Goal: Task Accomplishment & Management: Use online tool/utility

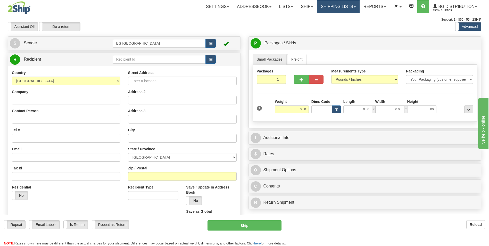
click at [339, 9] on link "Shipping lists" at bounding box center [338, 6] width 43 height 13
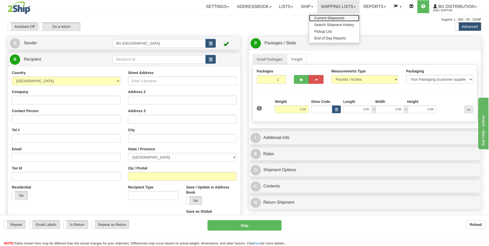
click at [337, 16] on span "Current Shipments" at bounding box center [329, 18] width 30 height 4
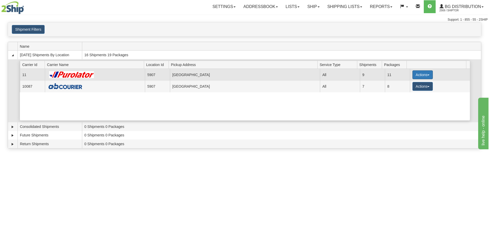
click at [429, 76] on button "Actions" at bounding box center [423, 74] width 21 height 9
click at [413, 87] on link "Details" at bounding box center [411, 84] width 41 height 7
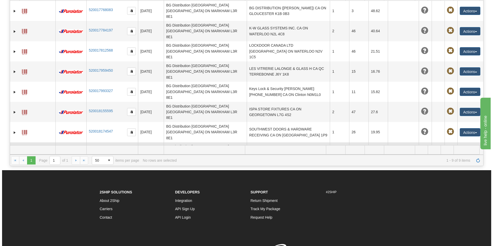
scroll to position [77, 0]
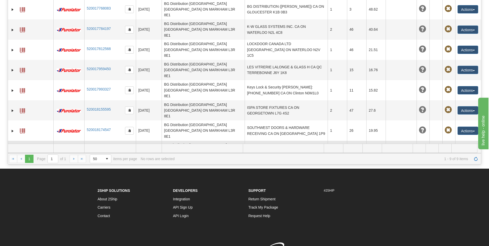
click at [473, 147] on button "Actions" at bounding box center [468, 151] width 21 height 8
click at [443, 177] on link "Delete" at bounding box center [451, 180] width 53 height 7
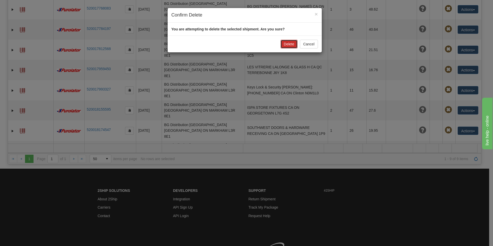
click at [291, 45] on button "Delete" at bounding box center [289, 44] width 17 height 9
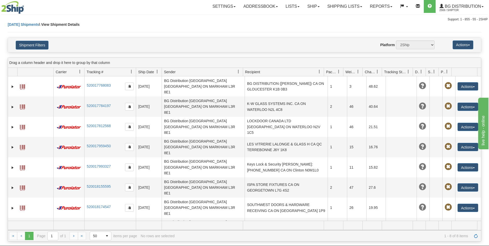
scroll to position [0, 0]
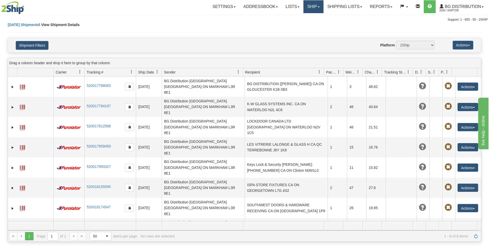
click at [312, 8] on link "Ship" at bounding box center [313, 6] width 20 height 13
click at [306, 16] on link "Ship Screen" at bounding box center [303, 18] width 41 height 7
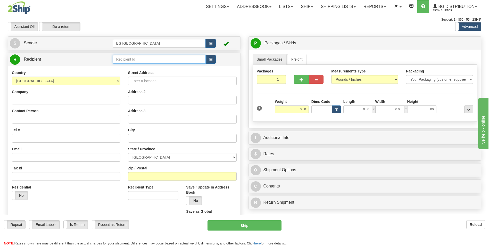
click at [159, 63] on input "text" at bounding box center [159, 59] width 93 height 9
click at [145, 67] on div "60300" at bounding box center [158, 67] width 88 height 6
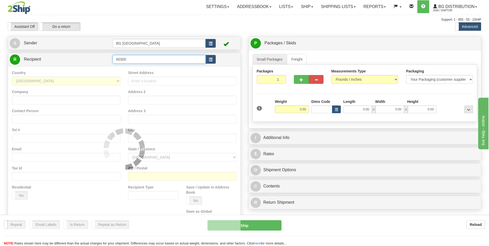
type input "60300"
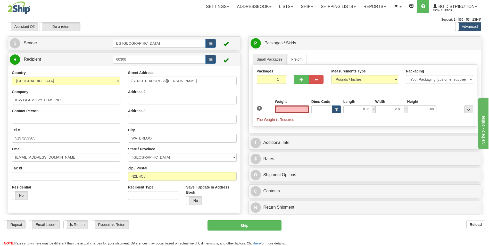
type input "0.00"
click at [289, 108] on input "0.00" at bounding box center [292, 109] width 34 height 8
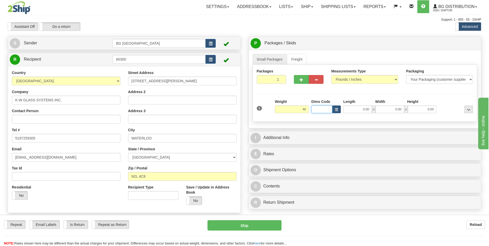
type input "46.00"
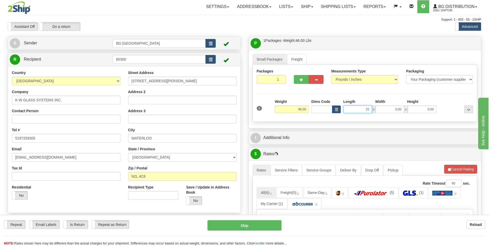
type input "15.00"
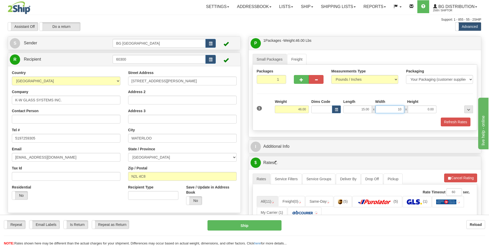
type input "10.00"
click at [305, 84] on button "button" at bounding box center [301, 79] width 15 height 9
type input "2"
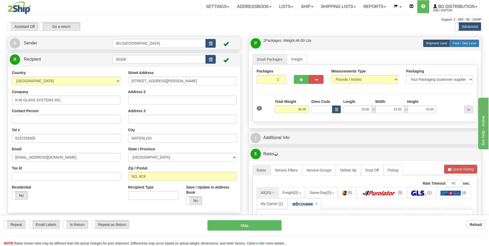
click at [460, 42] on span "Pack / Skid Level" at bounding box center [465, 44] width 24 height 4
radio input "true"
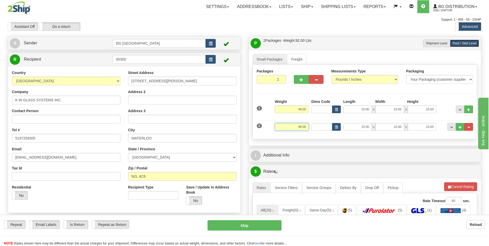
click at [299, 130] on input "46.00" at bounding box center [292, 127] width 34 height 8
type input "23.00"
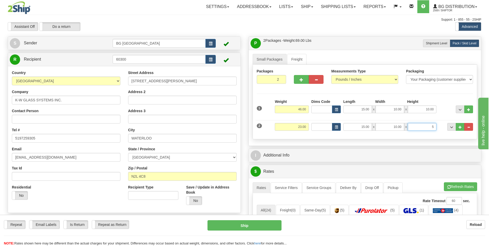
type input "5.00"
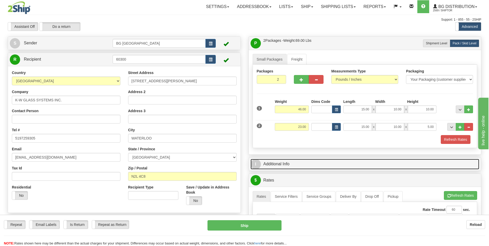
click at [278, 160] on link "I Additional Info" at bounding box center [365, 164] width 229 height 11
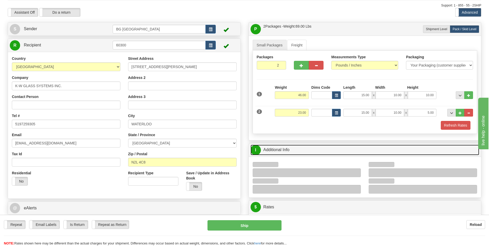
scroll to position [26, 0]
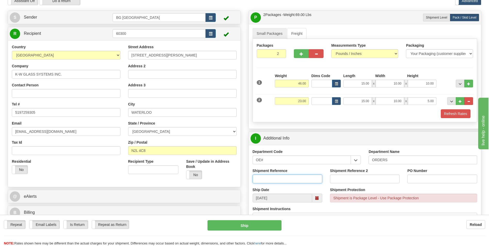
click at [275, 178] on input "Shipment Reference" at bounding box center [288, 179] width 70 height 9
type input "70182838-00"
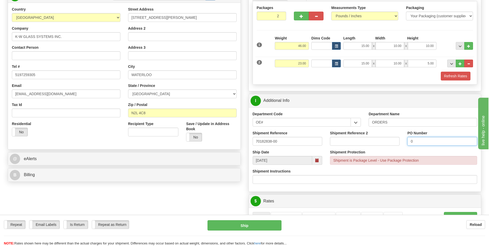
scroll to position [155, 0]
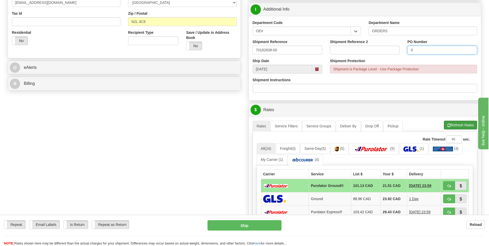
type input "0"
click at [451, 123] on button "Refresh Rates" at bounding box center [460, 125] width 33 height 9
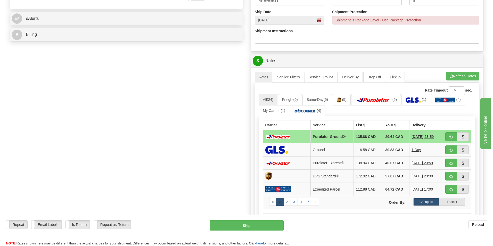
scroll to position [206, 0]
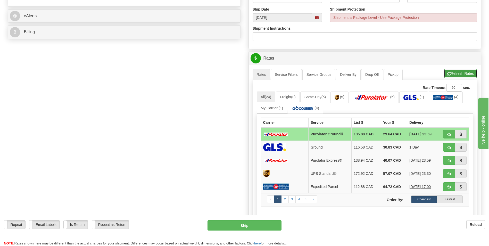
click at [460, 77] on button "Refresh Rates" at bounding box center [460, 73] width 33 height 9
click at [446, 133] on button "button" at bounding box center [449, 134] width 12 height 9
type input "260"
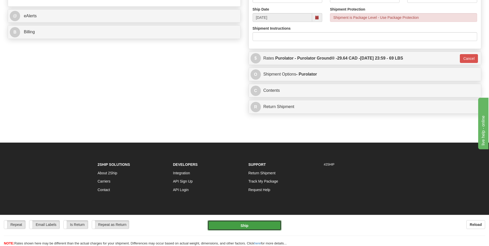
click at [243, 223] on button "Ship" at bounding box center [245, 225] width 74 height 10
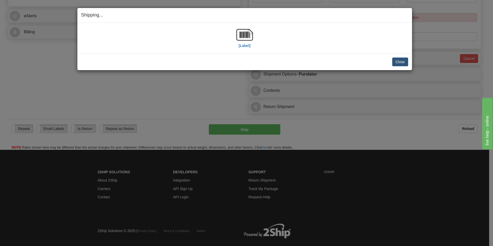
click at [236, 36] on div "[Label]" at bounding box center [244, 38] width 327 height 23
click at [240, 36] on img at bounding box center [244, 35] width 17 height 17
click at [406, 60] on button "Close" at bounding box center [400, 61] width 16 height 9
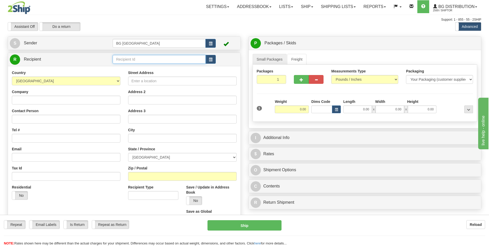
click at [131, 61] on input "text" at bounding box center [159, 59] width 93 height 9
click at [122, 69] on div "60020" at bounding box center [158, 67] width 88 height 6
type input "60020"
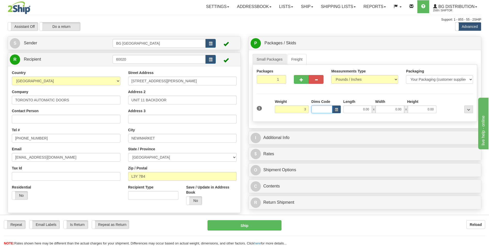
type input "3.00"
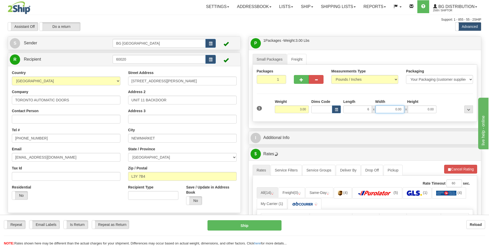
type input "6.00"
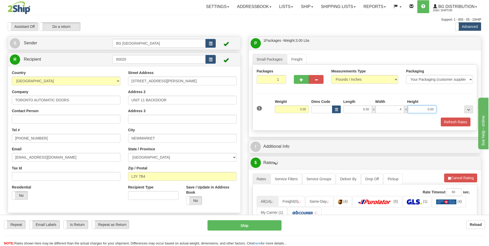
type input "4.00"
type input "2.00"
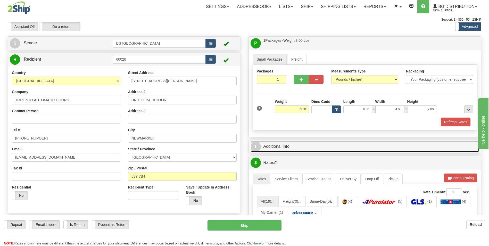
click at [284, 144] on link "I Additional Info" at bounding box center [365, 146] width 229 height 11
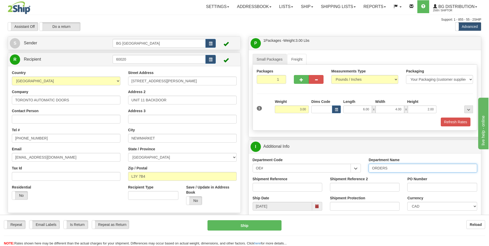
click at [393, 168] on input "ORDERS" at bounding box center [423, 168] width 109 height 9
type input "70182818-00"
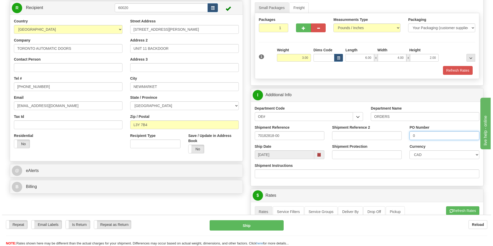
scroll to position [155, 0]
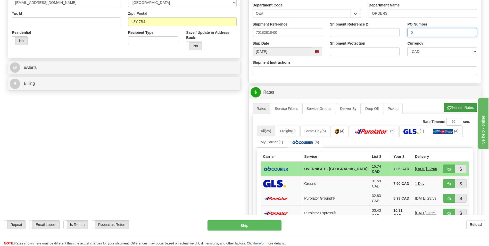
type input "0"
click at [457, 108] on button "Refresh Rates" at bounding box center [460, 107] width 33 height 9
click at [451, 165] on button "button" at bounding box center [449, 169] width 12 height 9
type input "4"
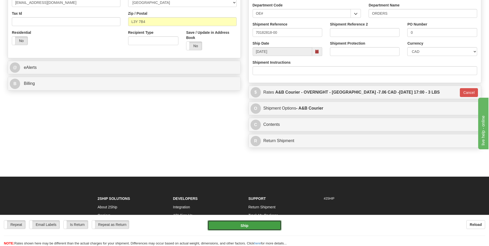
click at [243, 226] on button "Ship" at bounding box center [245, 225] width 74 height 10
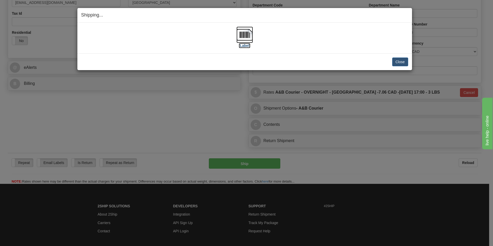
click at [252, 36] on img at bounding box center [244, 35] width 17 height 17
click at [398, 62] on button "Close" at bounding box center [400, 61] width 16 height 9
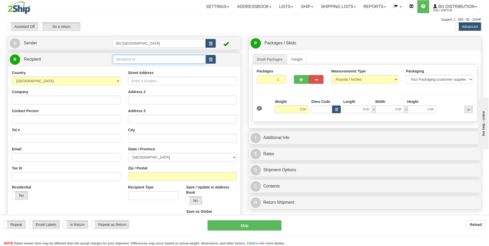
click at [121, 58] on input "text" at bounding box center [159, 59] width 93 height 9
click at [120, 68] on div "60349" at bounding box center [158, 67] width 88 height 6
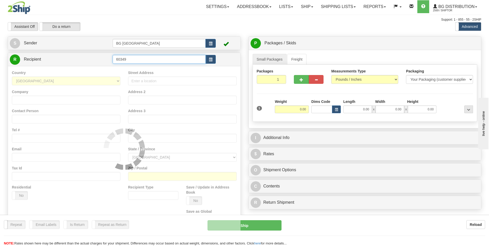
type input "60349"
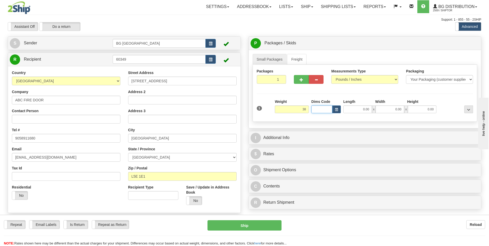
type input "38.00"
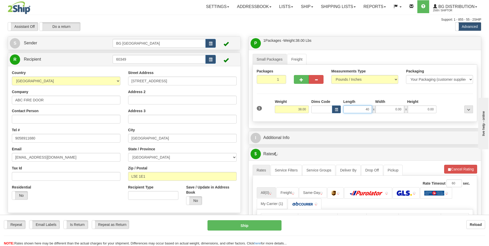
type input "40.00"
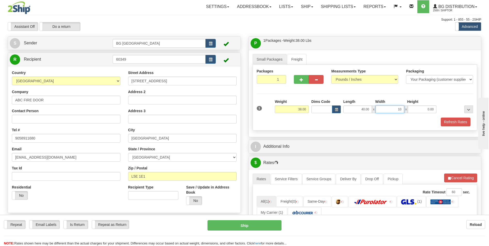
type input "10.00"
click at [300, 80] on span "button" at bounding box center [302, 79] width 4 height 3
type input "2"
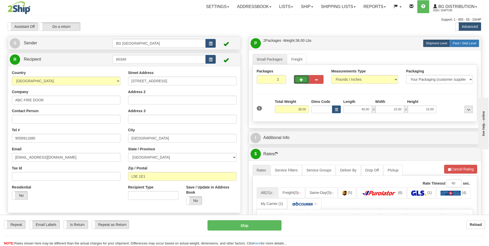
click at [458, 42] on span "Pack / Skid Level" at bounding box center [465, 44] width 24 height 4
radio input "true"
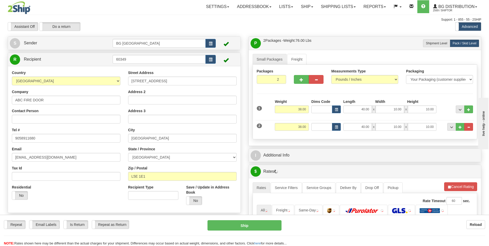
click at [294, 125] on input "38.00" at bounding box center [292, 127] width 34 height 8
type input "15.00"
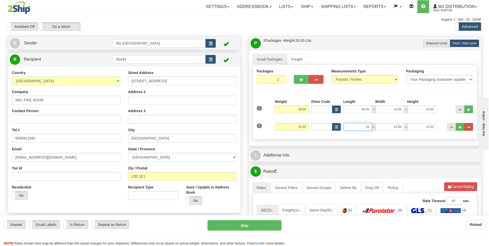
type input "16.00"
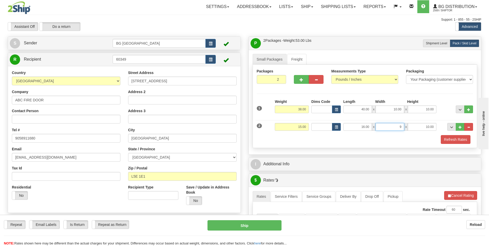
type input "9.00"
type input "6.00"
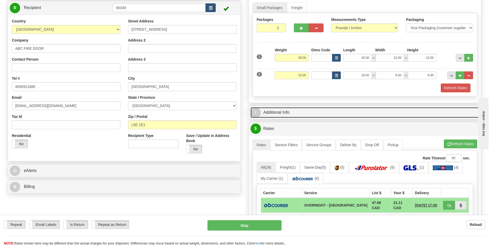
click at [314, 114] on link "I Additional Info" at bounding box center [365, 112] width 229 height 11
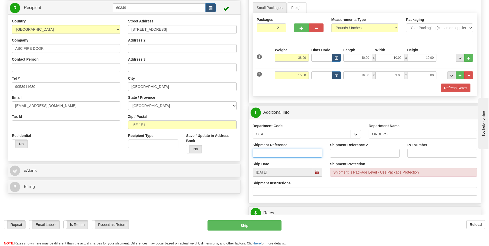
click at [275, 153] on input "Shipment Reference" at bounding box center [288, 153] width 70 height 9
type input "70182833-00"
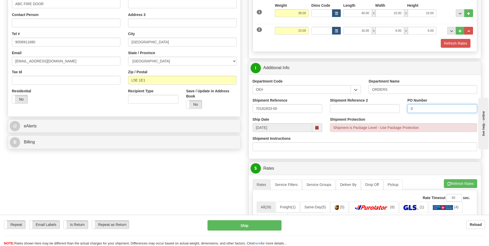
scroll to position [180, 0]
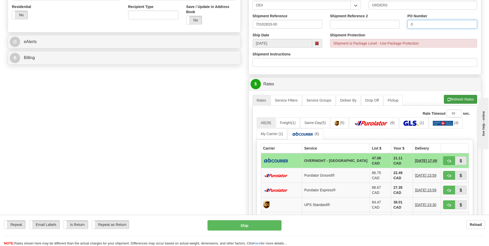
type input "0"
click at [474, 99] on button "Refresh Rates" at bounding box center [460, 99] width 33 height 9
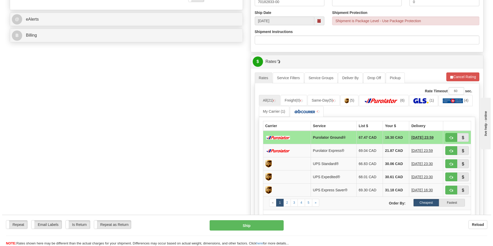
scroll to position [206, 0]
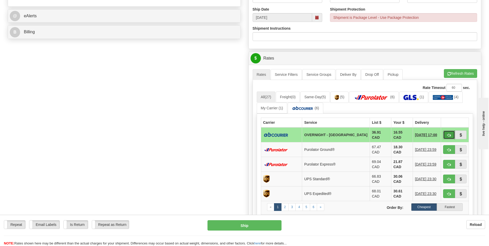
click at [446, 134] on button "button" at bounding box center [449, 134] width 12 height 9
type input "4"
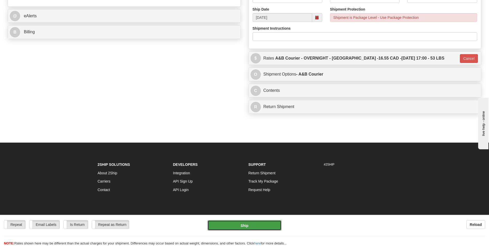
click at [250, 225] on button "Ship" at bounding box center [245, 225] width 74 height 10
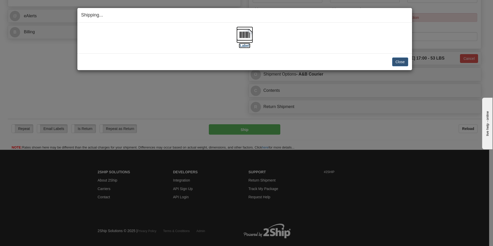
click at [242, 35] on img at bounding box center [244, 35] width 17 height 17
click at [399, 62] on button "Close" at bounding box center [400, 61] width 16 height 9
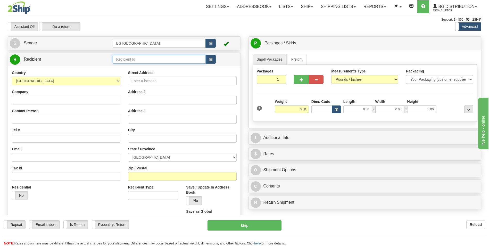
click at [127, 56] on input "text" at bounding box center [159, 59] width 93 height 9
click at [125, 65] on div "60096" at bounding box center [158, 67] width 88 height 6
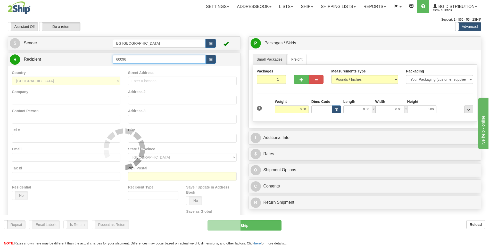
type input "60096"
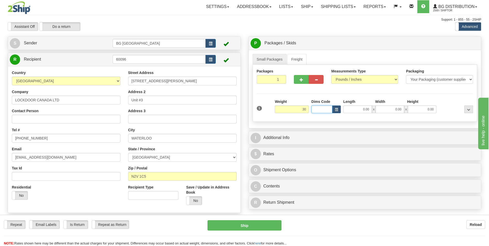
type input "30.00"
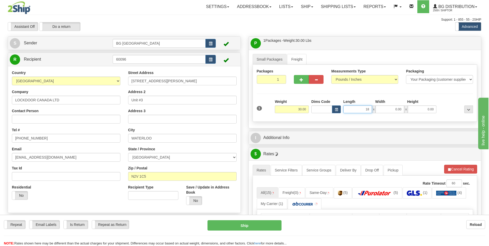
type input "18.00"
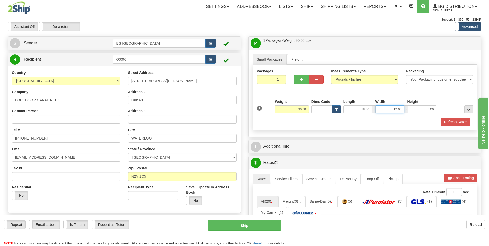
click at [382, 108] on input "12.00" at bounding box center [390, 109] width 29 height 8
type input "18.00"
type input "12.00"
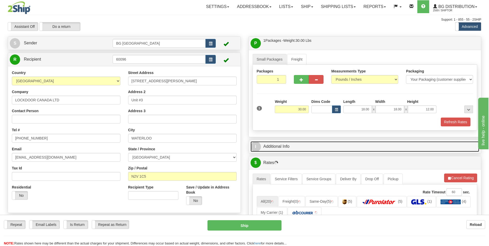
click at [290, 145] on link "I Additional Info" at bounding box center [365, 146] width 229 height 11
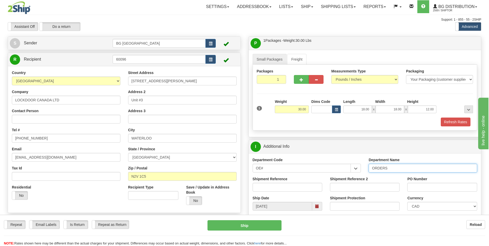
click at [396, 172] on input "ORDERS" at bounding box center [423, 168] width 109 height 9
type input "70179707-02"
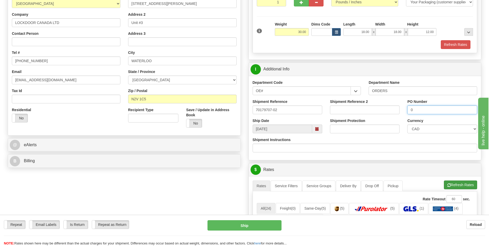
type input "0"
click at [462, 187] on button "Refresh Rates" at bounding box center [460, 184] width 33 height 9
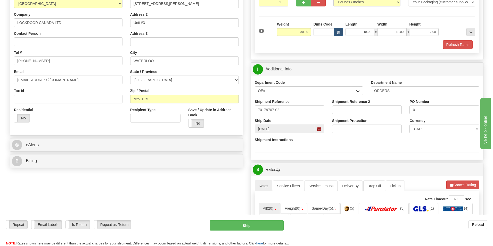
scroll to position [180, 0]
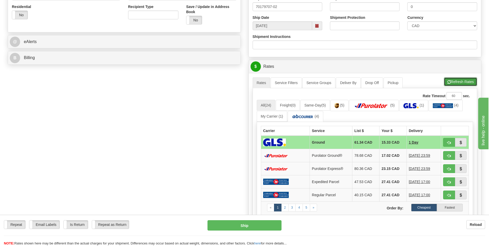
click at [468, 81] on button "Refresh Rates" at bounding box center [460, 81] width 33 height 9
click at [389, 158] on td "17.02 CAD" at bounding box center [393, 155] width 27 height 13
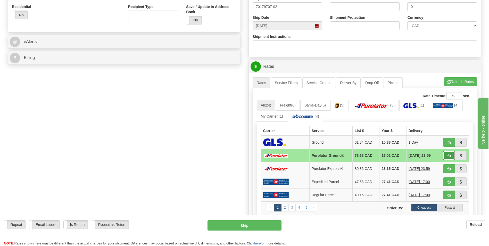
click at [447, 155] on button "button" at bounding box center [449, 155] width 12 height 9
type input "260"
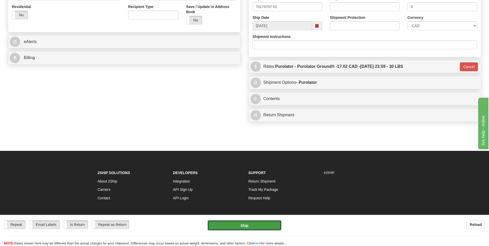
click at [237, 227] on button "Ship" at bounding box center [245, 225] width 74 height 10
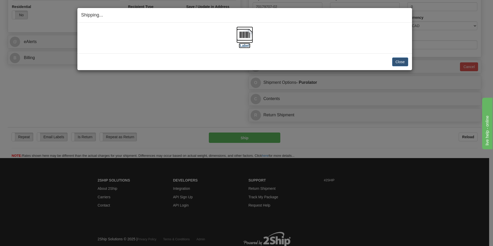
click at [244, 34] on img at bounding box center [244, 35] width 17 height 17
click at [393, 59] on button "Close" at bounding box center [400, 61] width 16 height 9
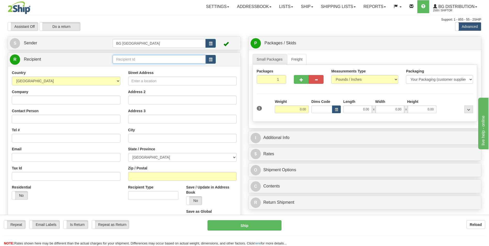
click at [156, 60] on input "text" at bounding box center [159, 59] width 93 height 9
click at [146, 65] on div "60014" at bounding box center [158, 67] width 88 height 6
type input "60014"
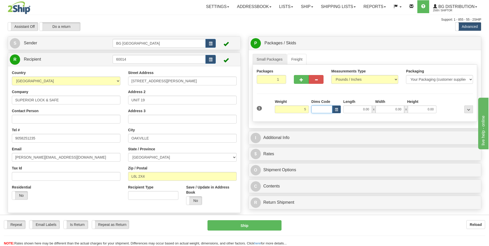
type input "5.00"
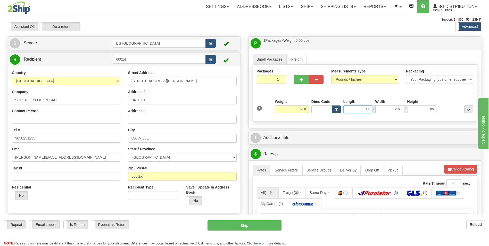
type input "11.00"
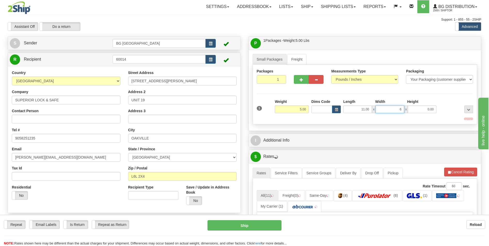
type input "6.00"
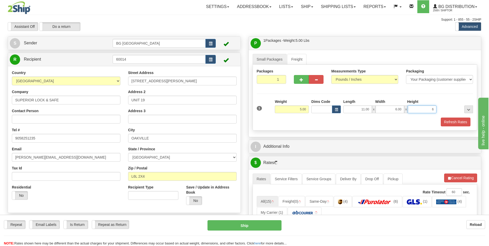
type input "6.00"
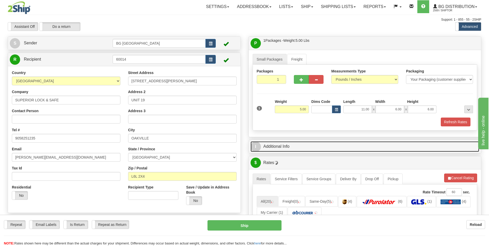
click at [287, 143] on link "I Additional Info" at bounding box center [365, 146] width 229 height 11
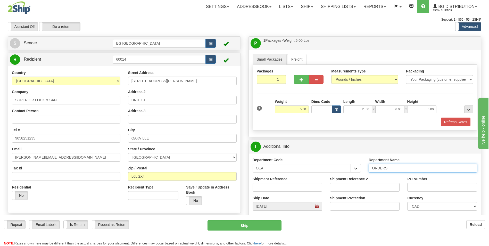
click at [400, 170] on input "ORDERS" at bounding box center [423, 168] width 109 height 9
type input "70182827-00"
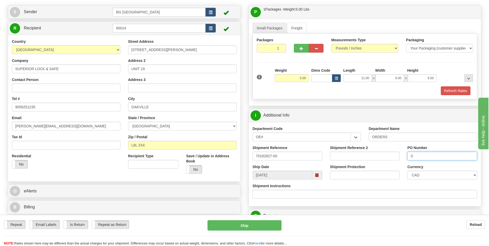
scroll to position [103, 0]
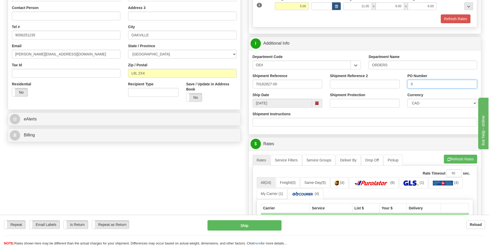
type input "0"
click at [448, 159] on span "button" at bounding box center [449, 159] width 4 height 3
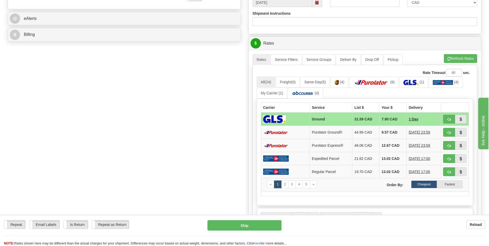
scroll to position [206, 0]
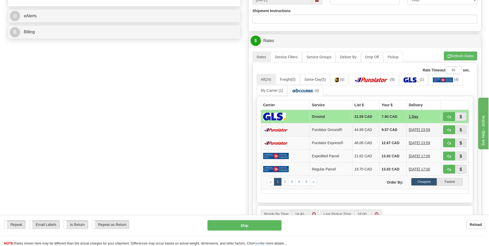
click at [388, 132] on td "9.57 CAD" at bounding box center [393, 129] width 27 height 13
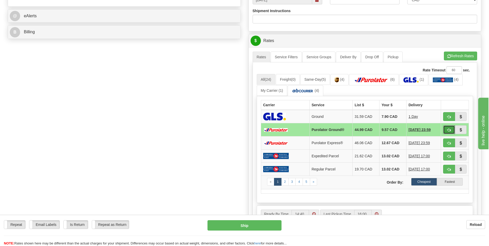
click at [449, 126] on button "button" at bounding box center [449, 129] width 12 height 9
type input "260"
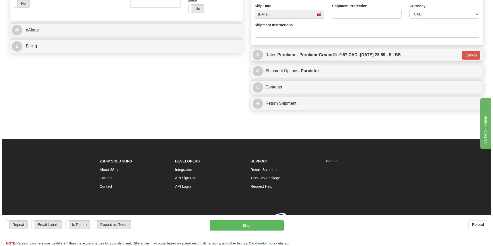
scroll to position [200, 0]
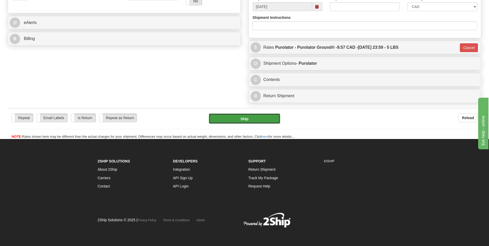
click at [249, 122] on button "Ship" at bounding box center [244, 118] width 71 height 10
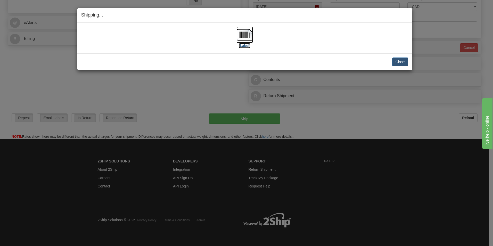
click at [242, 34] on img at bounding box center [244, 35] width 17 height 17
click at [402, 62] on button "Close" at bounding box center [400, 61] width 16 height 9
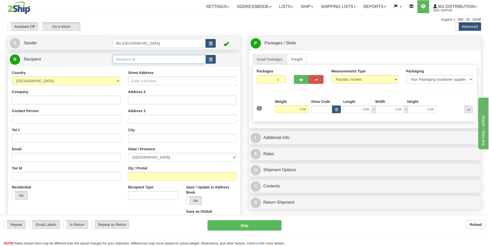
click at [147, 56] on input "text" at bounding box center [159, 59] width 93 height 9
click at [136, 65] on div "1186" at bounding box center [158, 67] width 88 height 6
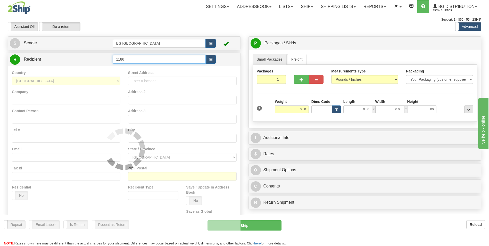
type input "1186"
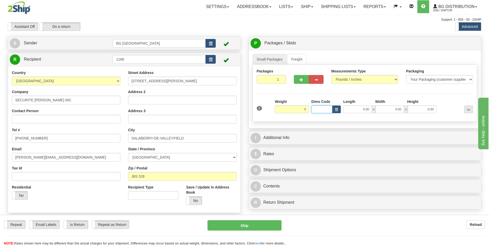
type input "5.00"
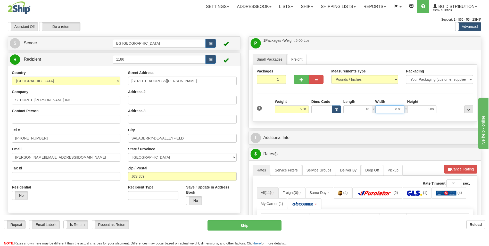
type input "10.00"
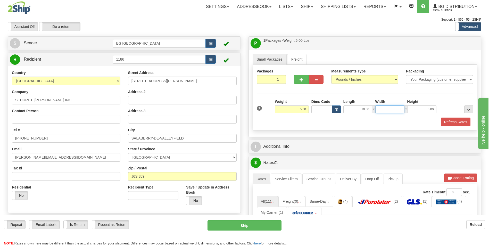
type input "8.00"
type input "4.00"
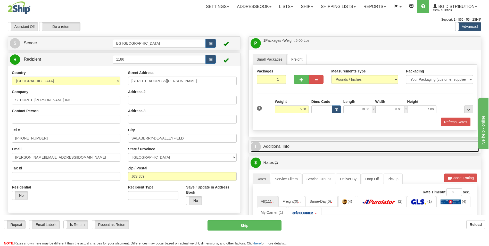
click at [298, 144] on link "I Additional Info" at bounding box center [365, 146] width 229 height 11
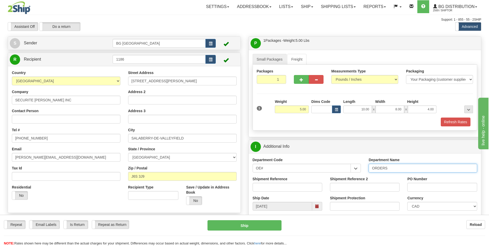
click at [397, 166] on input "ORDERS" at bounding box center [423, 168] width 109 height 9
type input "70182814-00"
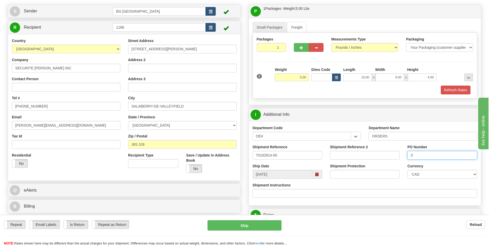
scroll to position [103, 0]
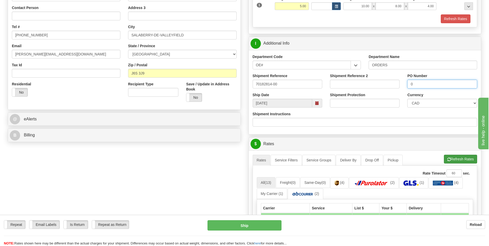
type input "0"
click at [470, 158] on button "Refresh Rates" at bounding box center [460, 159] width 33 height 9
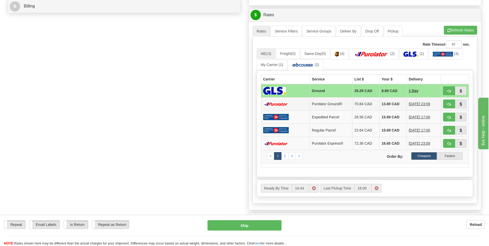
click at [380, 104] on td "13.80 CAD" at bounding box center [393, 103] width 27 height 13
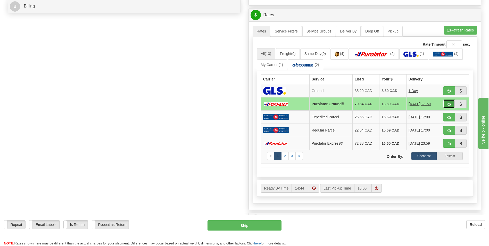
click at [447, 105] on button "button" at bounding box center [449, 104] width 12 height 9
type input "260"
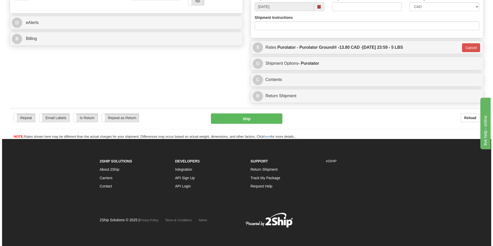
scroll to position [200, 0]
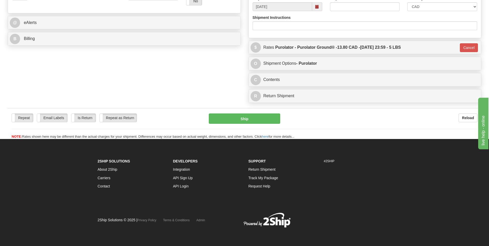
click at [249, 126] on div "Repeat Repeat Email Labels Email Labels Edit Is Return Is Return Repeat as Retu…" at bounding box center [245, 126] width 474 height 26
click at [250, 113] on div "Repeat Repeat Email Labels Email Labels Edit Is Return Is Return Repeat as Retu…" at bounding box center [245, 123] width 474 height 31
click at [243, 119] on button "Ship" at bounding box center [244, 118] width 71 height 10
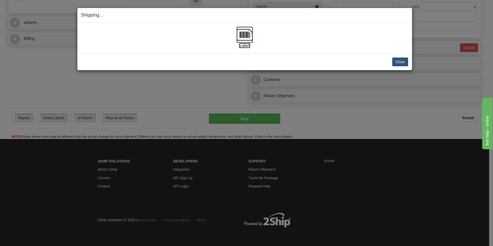
click at [242, 34] on img at bounding box center [244, 35] width 17 height 17
click at [394, 60] on button "Close" at bounding box center [400, 61] width 16 height 9
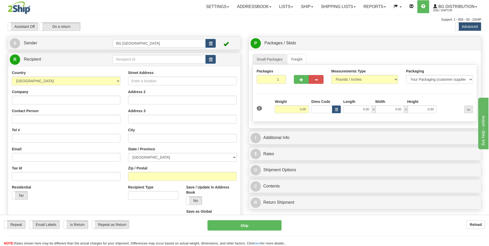
click at [133, 54] on td at bounding box center [164, 59] width 103 height 11
click at [133, 59] on input "text" at bounding box center [159, 59] width 93 height 9
click at [128, 63] on input "60311" at bounding box center [159, 59] width 93 height 9
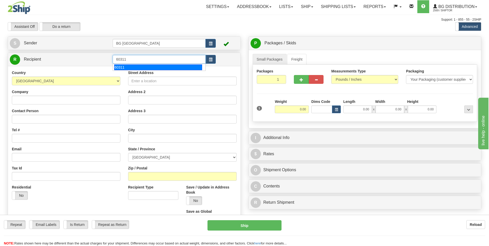
click at [127, 65] on div "60311" at bounding box center [158, 67] width 88 height 6
type input "60311"
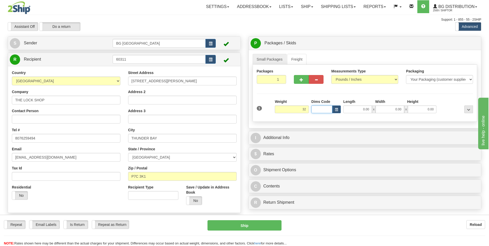
type input "32.00"
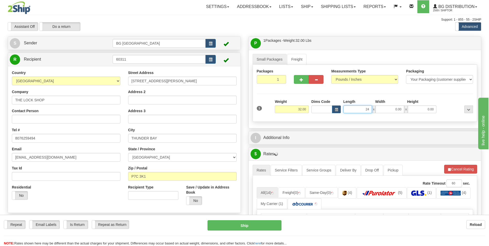
type input "24.00"
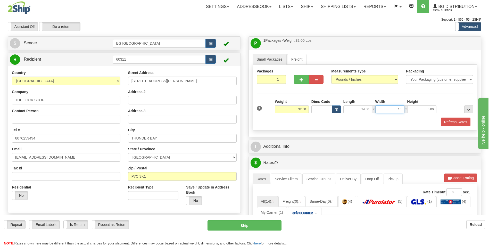
type input "10.00"
click at [304, 80] on button "button" at bounding box center [301, 79] width 15 height 9
type input "2"
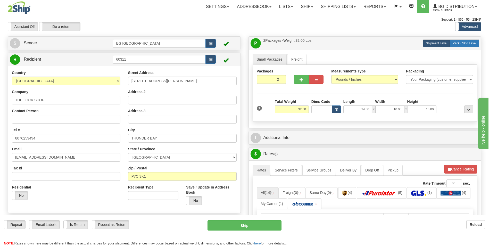
click at [455, 44] on span "Pack / Skid Level" at bounding box center [465, 44] width 24 height 4
radio input "true"
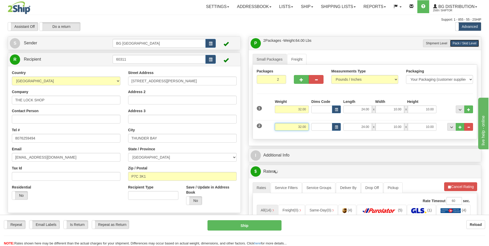
click at [298, 128] on input "32.00" at bounding box center [292, 127] width 34 height 8
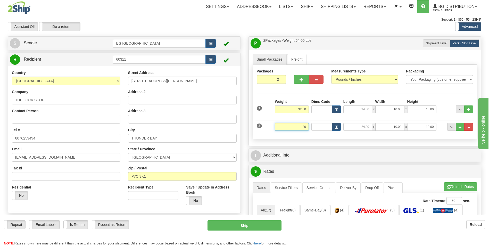
type input "20.00"
type input "15.00"
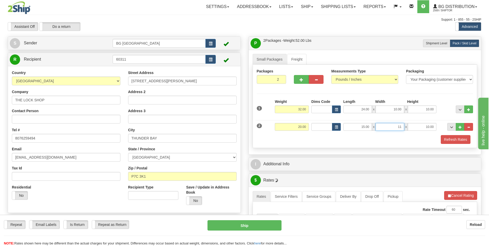
type input "11.00"
type input "10.00"
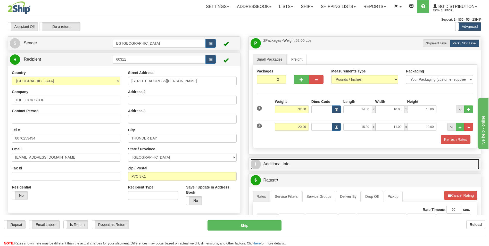
click at [289, 162] on link "I Additional Info" at bounding box center [365, 164] width 229 height 11
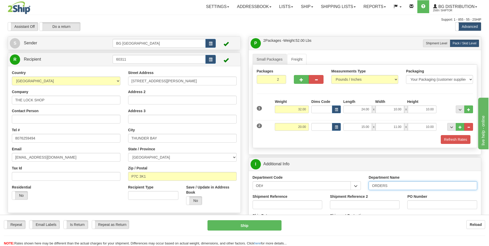
click at [398, 184] on input "ORDERS" at bounding box center [423, 185] width 109 height 9
type input "70182853-00"
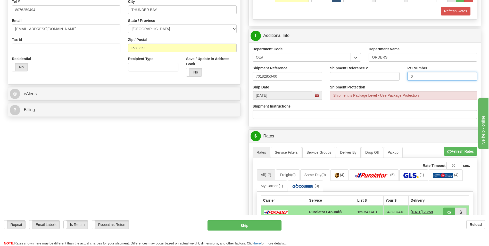
scroll to position [129, 0]
type input "0"
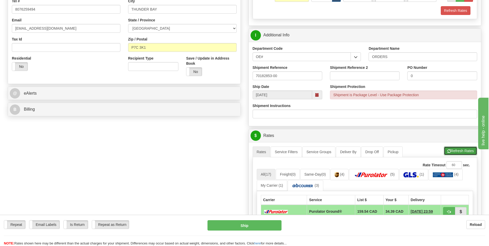
click at [473, 154] on button "Refresh Rates" at bounding box center [460, 150] width 33 height 9
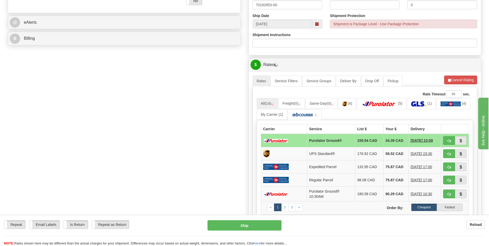
scroll to position [206, 0]
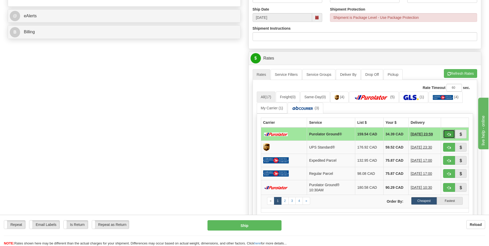
click at [450, 133] on span "button" at bounding box center [449, 134] width 4 height 3
type input "260"
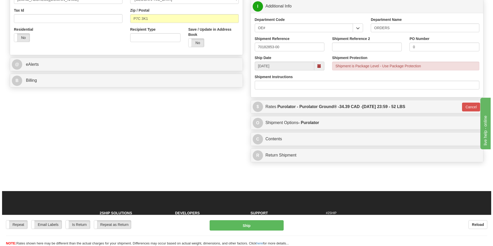
scroll to position [77, 0]
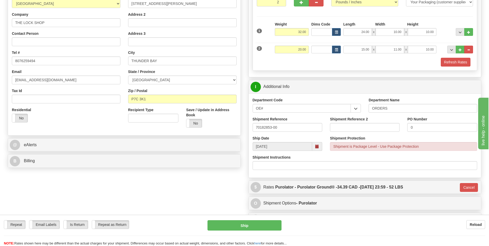
click at [265, 232] on div "Repeat Repeat Email Labels Email Labels Edit Is Return Is Return Repeat as Retu…" at bounding box center [244, 233] width 489 height 26
click at [266, 226] on button "Ship" at bounding box center [245, 225] width 74 height 10
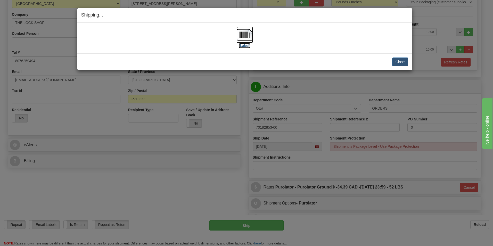
click at [246, 33] on img at bounding box center [244, 35] width 17 height 17
click at [401, 64] on button "Close" at bounding box center [400, 61] width 16 height 9
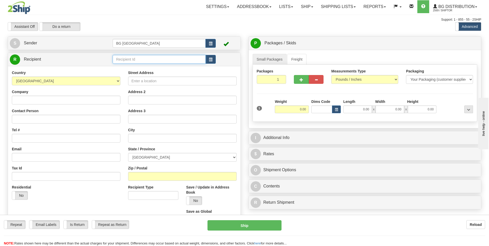
click at [133, 56] on input "text" at bounding box center [159, 59] width 93 height 9
type input "3"
click at [135, 66] on div "60003" at bounding box center [158, 67] width 88 height 6
type input "60003"
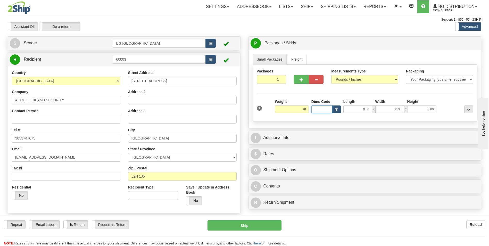
type input "18.00"
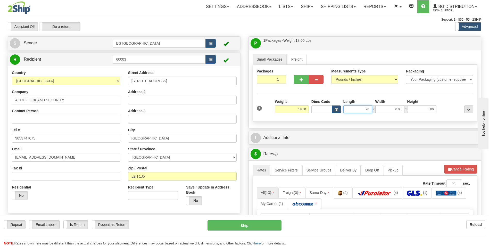
type input "20.00"
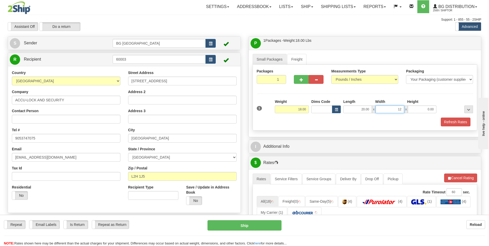
type input "12.00"
click at [301, 76] on button "button" at bounding box center [301, 79] width 15 height 9
type input "2"
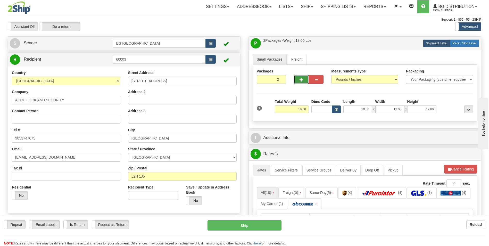
click at [466, 43] on span "Pack / Skid Level" at bounding box center [465, 44] width 24 height 4
radio input "true"
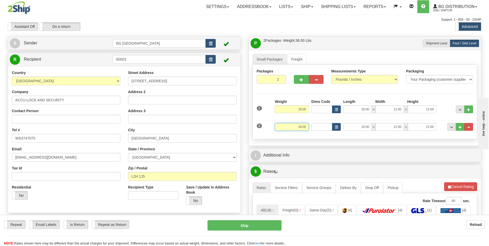
click at [292, 124] on input "18.00" at bounding box center [292, 127] width 34 height 8
type input "10.00"
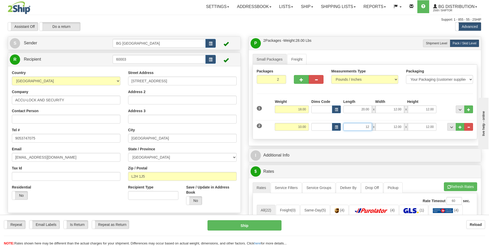
type input "12.00"
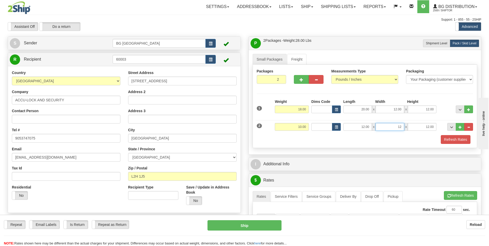
type input "12.00"
click at [298, 156] on div "P Packages / Skids 2 Packages - Weight: 28.00 Lbs 1 Skids - Weight: 0.00 Lbs Sh…" at bounding box center [365, 231] width 241 height 390
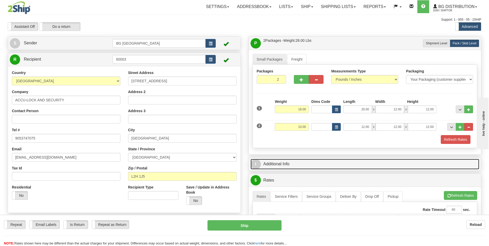
click at [292, 162] on link "I Additional Info" at bounding box center [365, 164] width 229 height 11
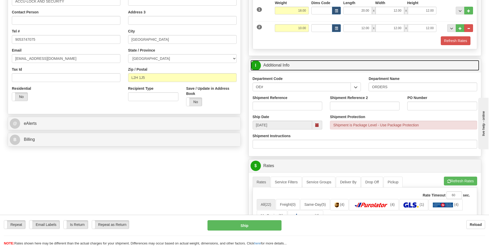
scroll to position [103, 0]
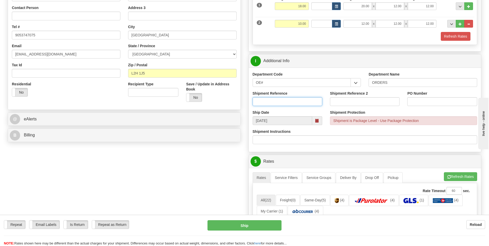
click at [284, 99] on input "Shipment Reference" at bounding box center [288, 101] width 70 height 9
type input "70182854-00"
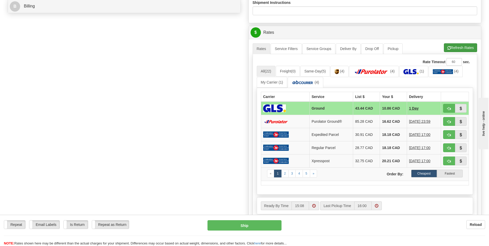
type input "0"
click at [447, 47] on span "button" at bounding box center [449, 47] width 4 height 3
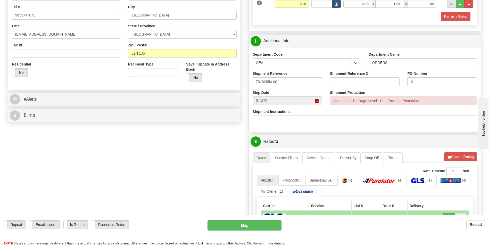
scroll to position [206, 0]
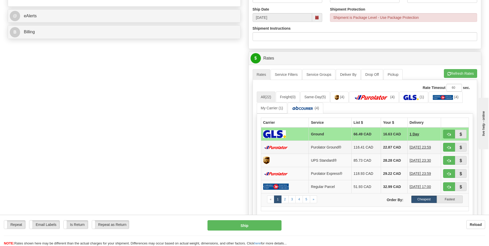
click at [381, 149] on td "22.87 CAD" at bounding box center [394, 147] width 27 height 13
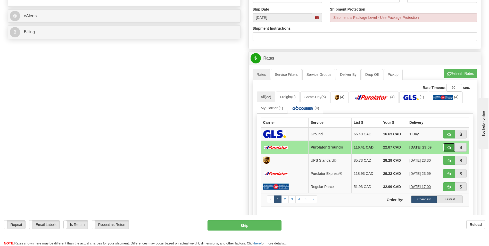
click at [448, 150] on button "button" at bounding box center [449, 147] width 12 height 9
type input "260"
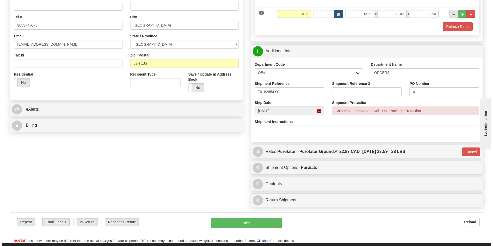
scroll to position [210, 0]
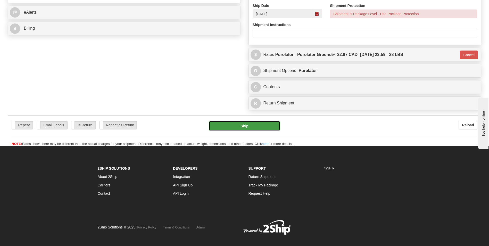
click at [256, 126] on button "Ship" at bounding box center [244, 126] width 71 height 10
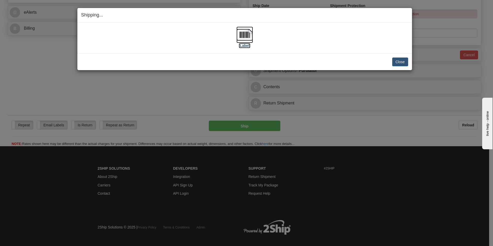
click at [240, 31] on img at bounding box center [244, 35] width 17 height 17
click at [397, 64] on button "Close" at bounding box center [400, 61] width 16 height 9
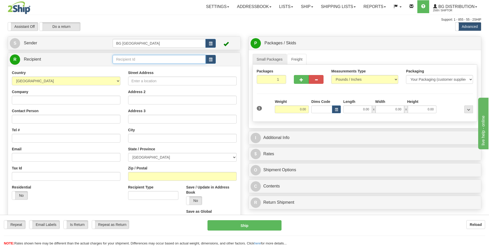
click at [120, 55] on input "text" at bounding box center [159, 59] width 93 height 9
type input "60311"
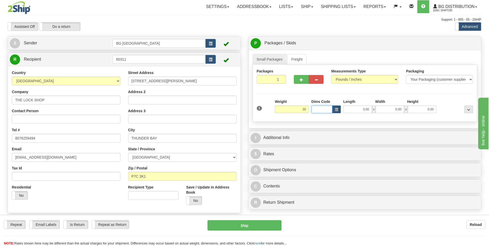
type input "30.00"
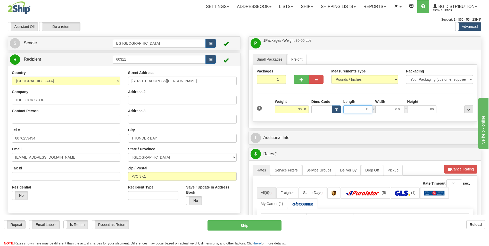
type input "15.00"
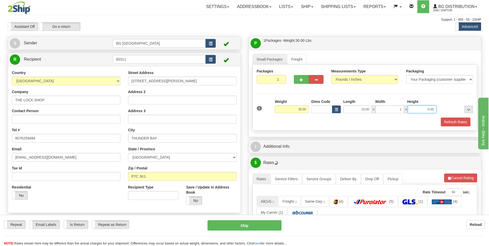
type input "1.00"
type input "10.00"
click at [384, 111] on input "1.00" at bounding box center [390, 109] width 29 height 8
type input "15.00"
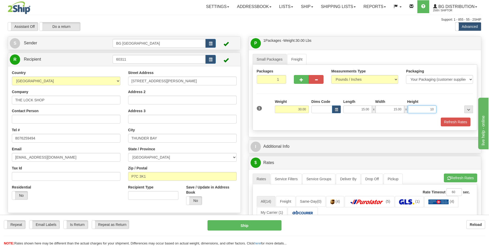
type input "10.00"
click at [306, 84] on div at bounding box center [308, 79] width 37 height 20
click at [298, 80] on button "button" at bounding box center [301, 79] width 15 height 9
type input "2"
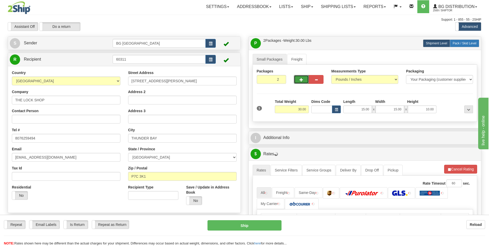
click at [463, 46] on label "Pack / Skid Level Pack.." at bounding box center [464, 43] width 29 height 8
radio input "true"
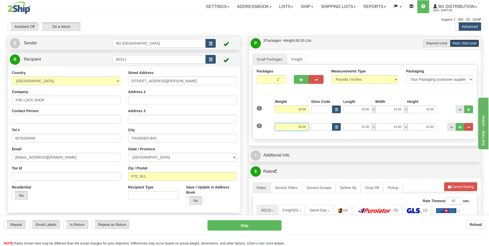
click at [299, 126] on input "30.00" at bounding box center [292, 127] width 34 height 8
type input "30.00"
type input "15.00"
type input "12.00"
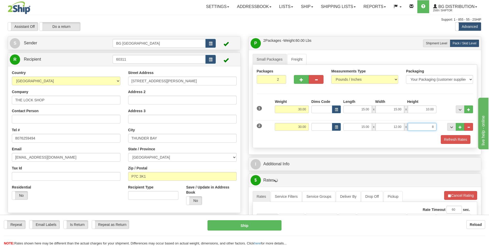
type input "8.00"
click at [291, 169] on div "I Additional Info" at bounding box center [365, 164] width 233 height 13
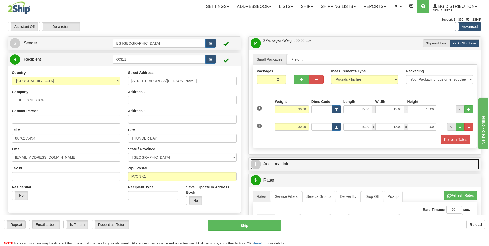
click at [294, 168] on link "I Additional Info" at bounding box center [365, 164] width 229 height 11
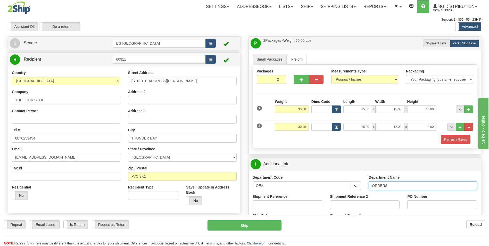
click at [406, 186] on input "ORDERS" at bounding box center [423, 185] width 109 height 9
type input "70181226-00"
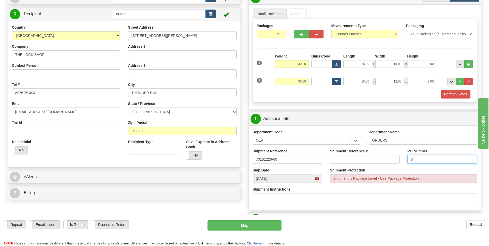
scroll to position [129, 0]
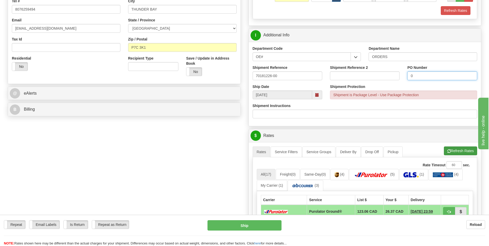
type input "0"
click at [446, 150] on button "Refresh Rates" at bounding box center [460, 150] width 33 height 9
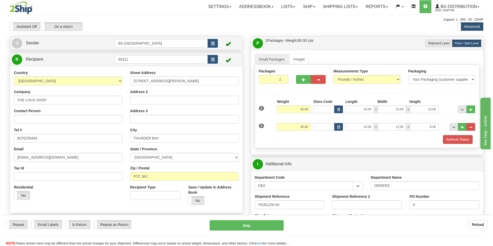
scroll to position [180, 0]
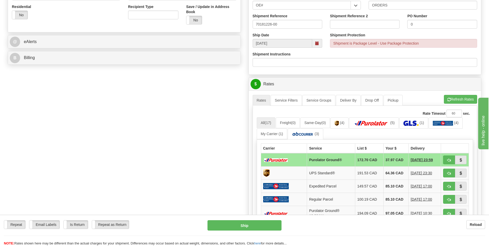
click at [448, 155] on td at bounding box center [455, 159] width 28 height 13
click at [447, 159] on button "button" at bounding box center [449, 159] width 12 height 9
type input "260"
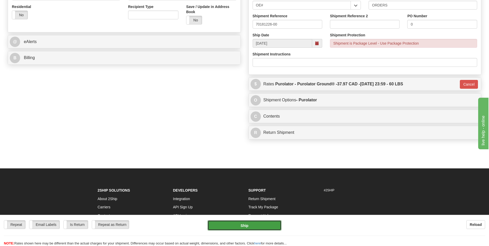
click at [253, 224] on button "Ship" at bounding box center [245, 225] width 74 height 10
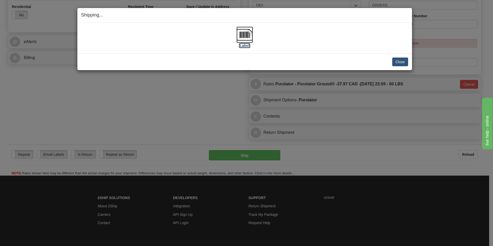
click at [248, 35] on img at bounding box center [244, 35] width 17 height 17
click at [401, 65] on button "Close" at bounding box center [400, 61] width 16 height 9
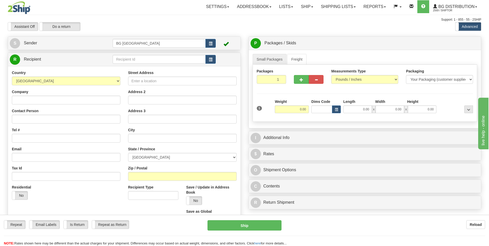
click at [138, 53] on div "R Recipient" at bounding box center [124, 59] width 233 height 13
click at [136, 57] on input "text" at bounding box center [159, 59] width 93 height 9
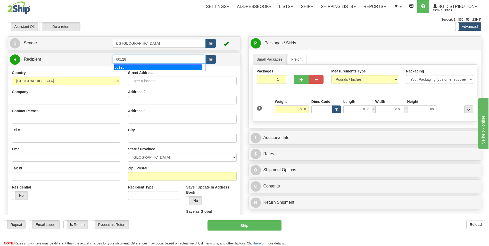
click at [122, 69] on div "60128" at bounding box center [158, 67] width 88 height 6
type input "60128"
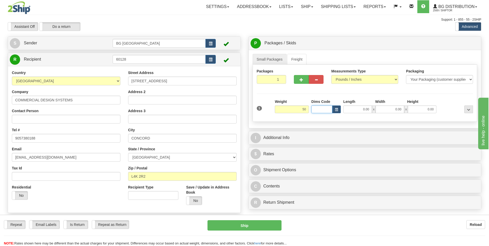
type input "50.00"
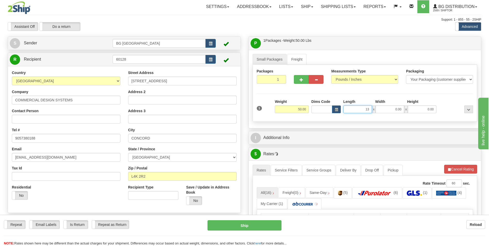
type input "13.00"
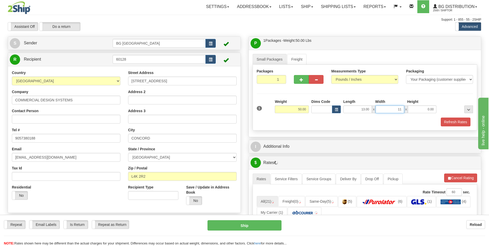
type input "11.00"
type input "8.00"
click at [300, 75] on button "button" at bounding box center [301, 79] width 15 height 9
type input "2"
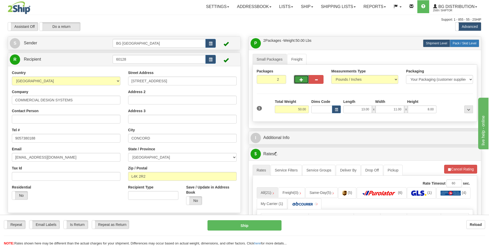
click at [467, 43] on span "Pack / Skid Level" at bounding box center [465, 44] width 24 height 4
radio input "true"
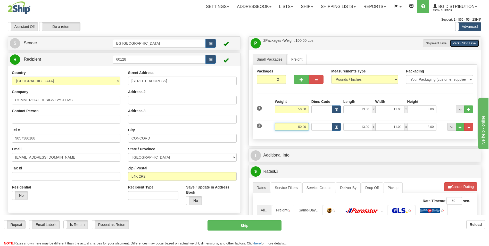
click at [299, 125] on input "50.00" at bounding box center [292, 127] width 34 height 8
type input "18.00"
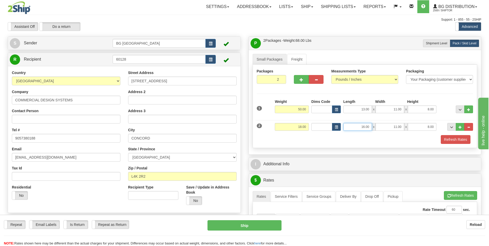
click at [360, 124] on input "16.00" at bounding box center [357, 127] width 29 height 8
type input "13.00"
type input "6.00"
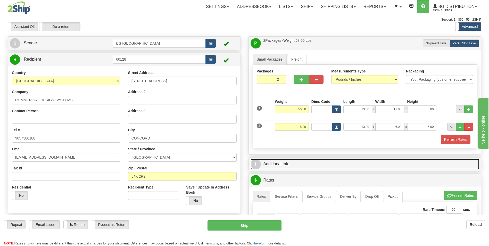
click at [300, 169] on link "I Additional Info" at bounding box center [365, 164] width 229 height 11
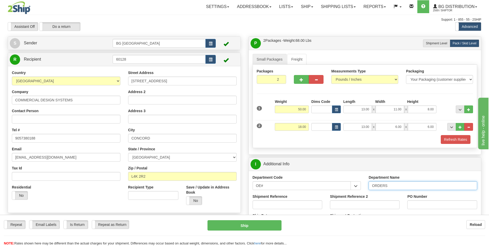
click at [392, 187] on input "ORDERS" at bounding box center [423, 185] width 109 height 9
type input "70180049-02"
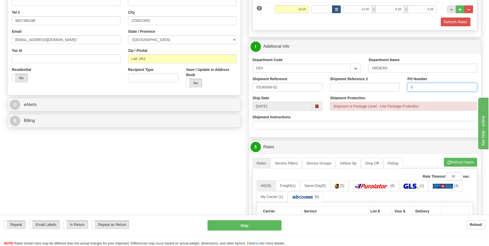
scroll to position [129, 0]
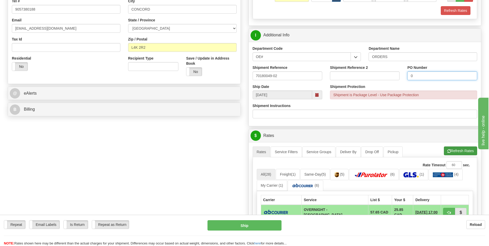
type input "0"
click at [462, 151] on button "Refresh Rates" at bounding box center [460, 150] width 33 height 9
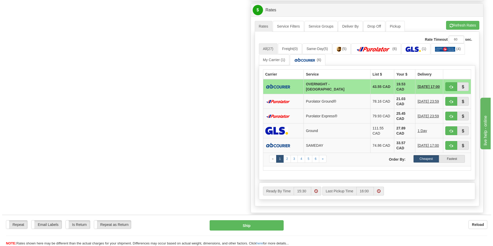
scroll to position [180, 0]
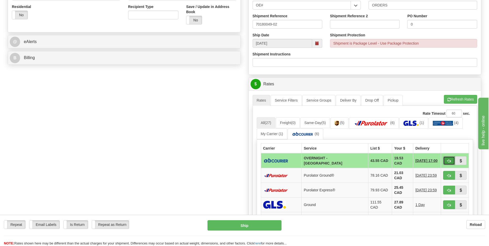
click at [447, 159] on button "button" at bounding box center [449, 160] width 12 height 9
type input "4"
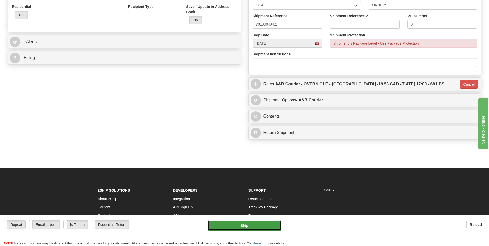
click at [253, 222] on button "Ship" at bounding box center [245, 225] width 74 height 10
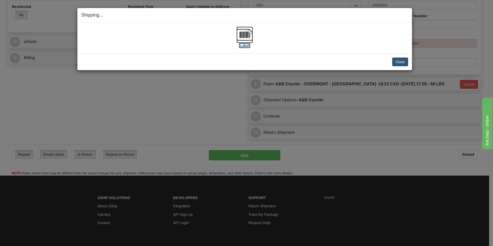
click at [239, 31] on img at bounding box center [244, 35] width 17 height 17
click at [404, 61] on button "Close" at bounding box center [400, 61] width 16 height 9
